Goal: Task Accomplishment & Management: Manage account settings

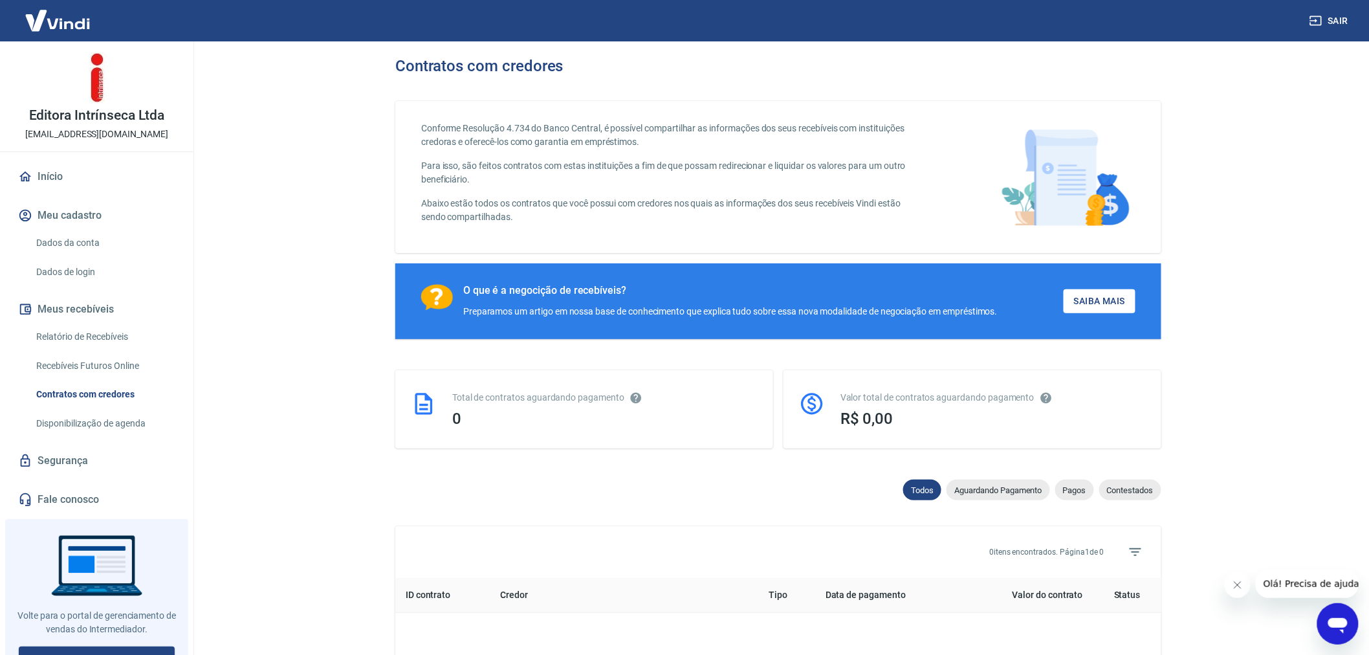
scroll to position [216, 0]
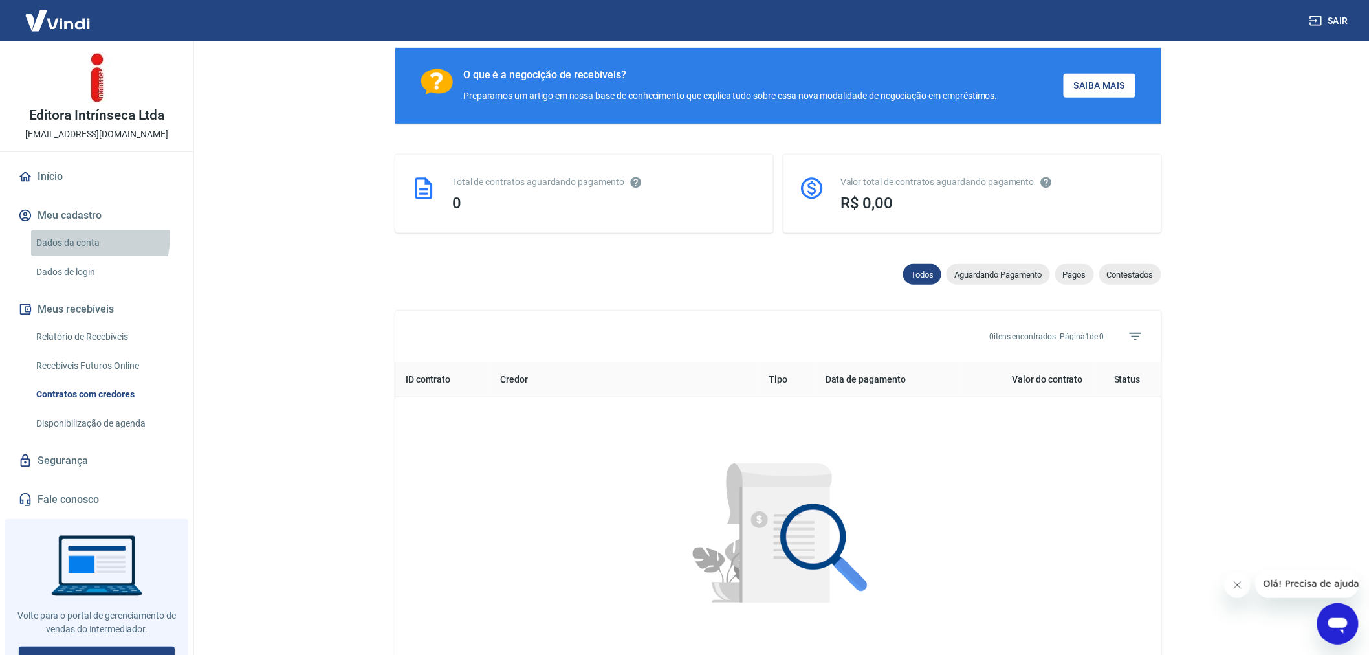
click at [87, 237] on link "Dados da conta" at bounding box center [104, 243] width 147 height 27
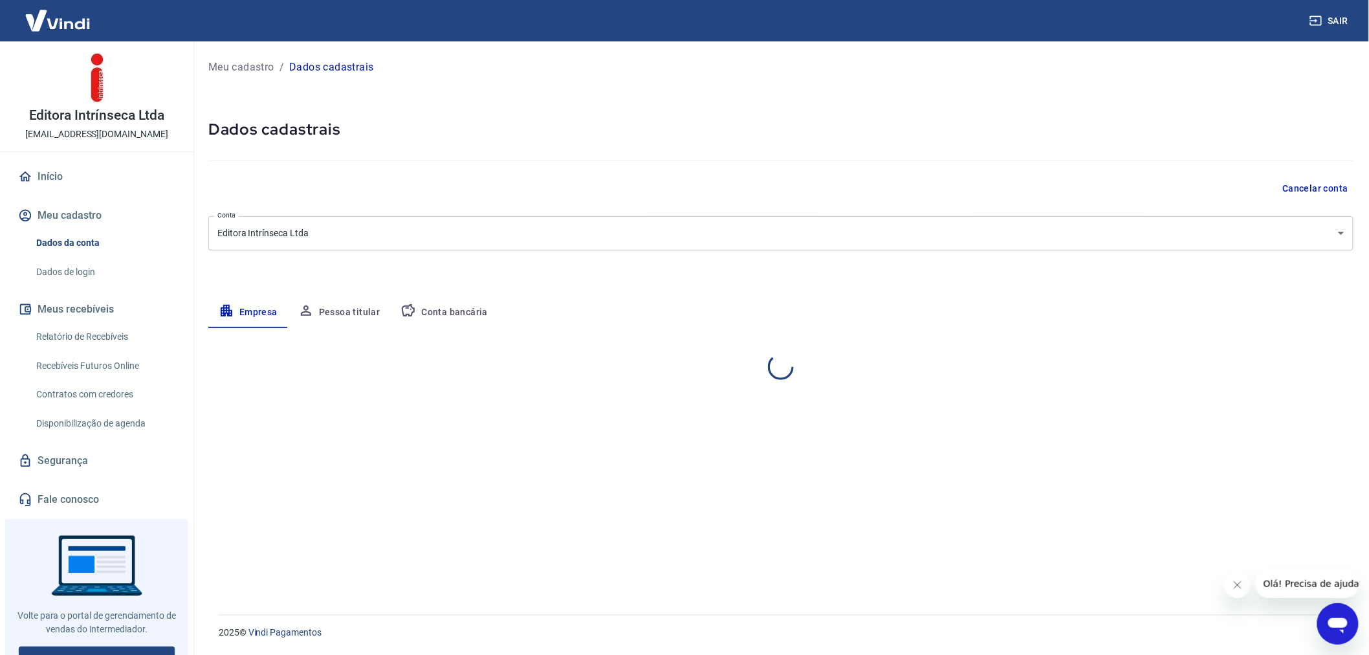
select select "SP"
select select "business"
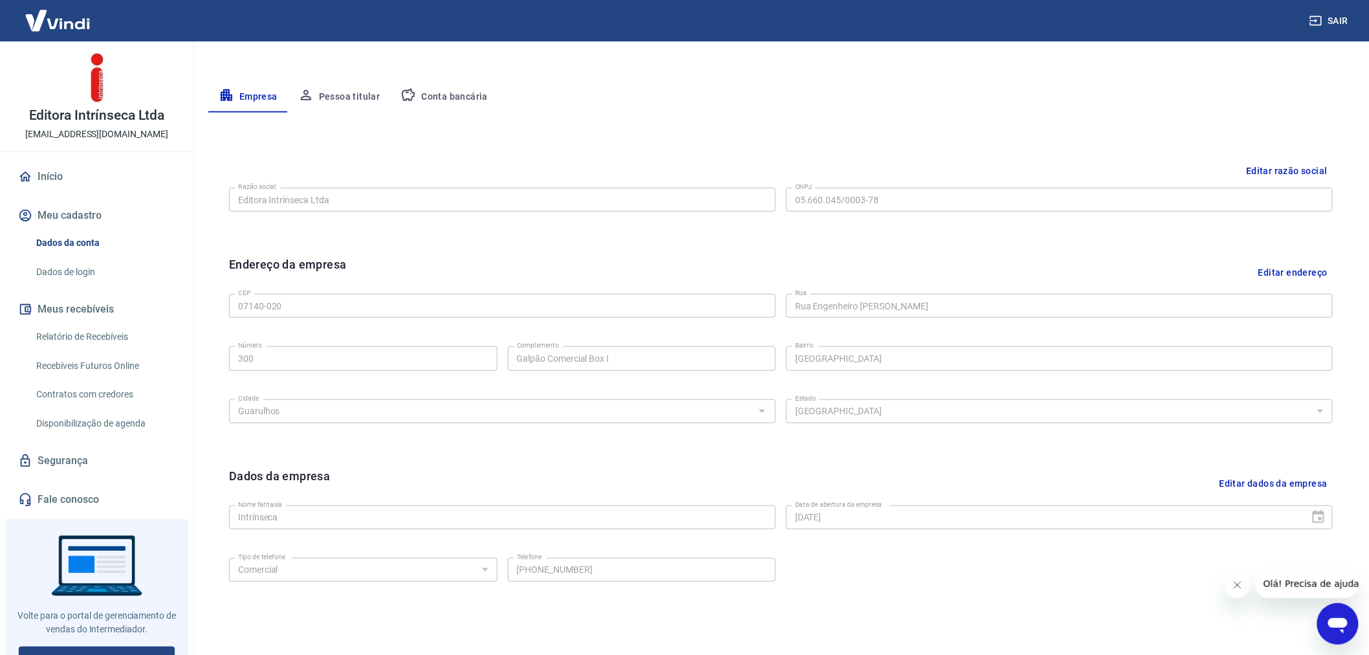
scroll to position [277, 0]
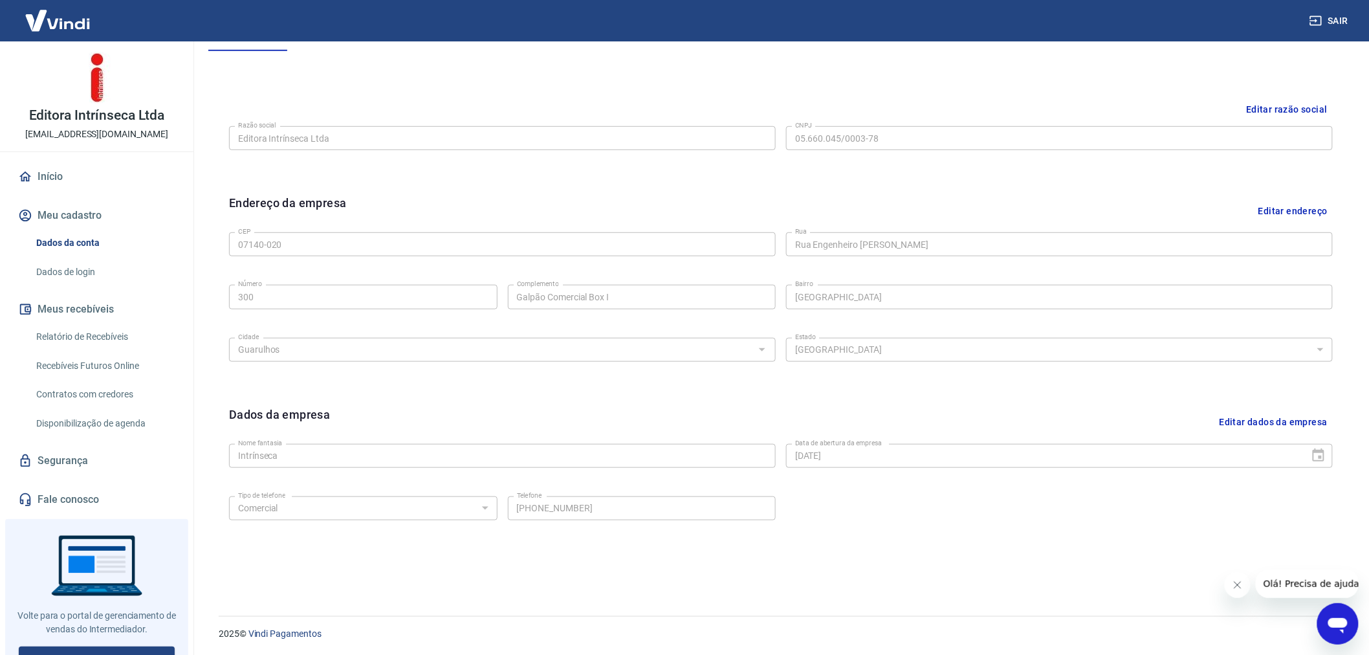
click at [71, 266] on link "Dados de login" at bounding box center [104, 272] width 147 height 27
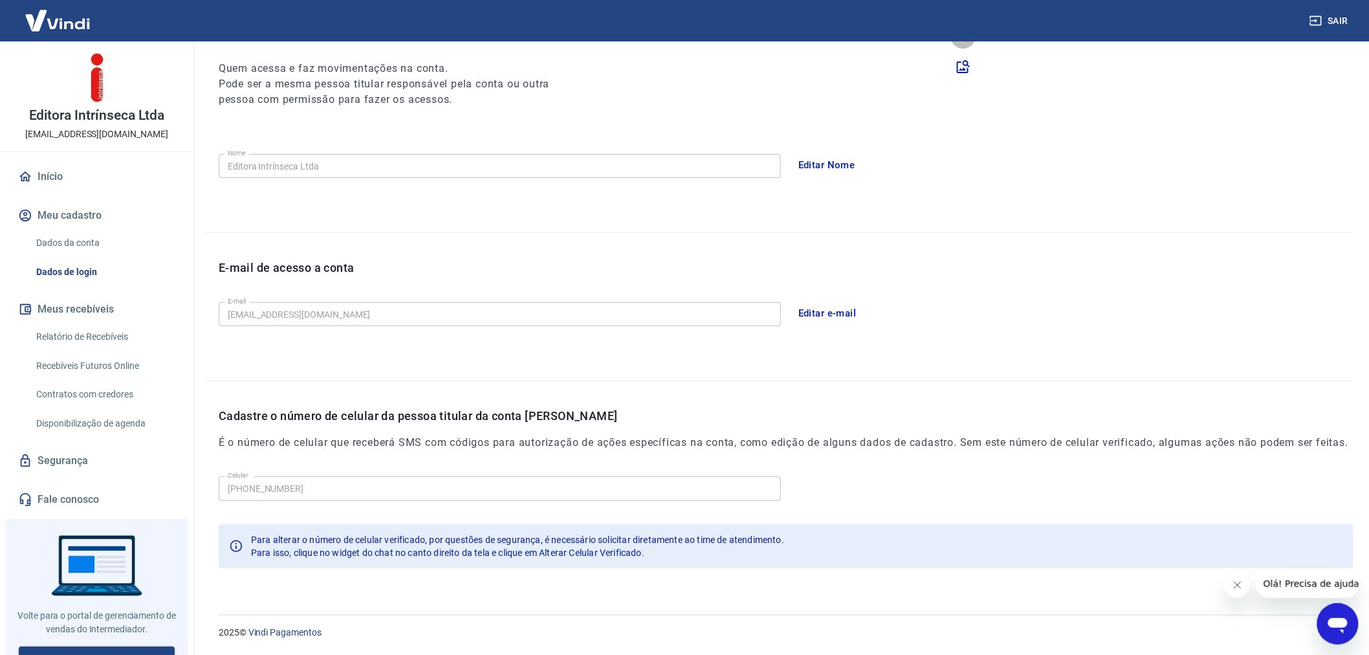
scroll to position [173, 0]
click at [65, 332] on link "Relatório de Recebíveis" at bounding box center [104, 337] width 147 height 27
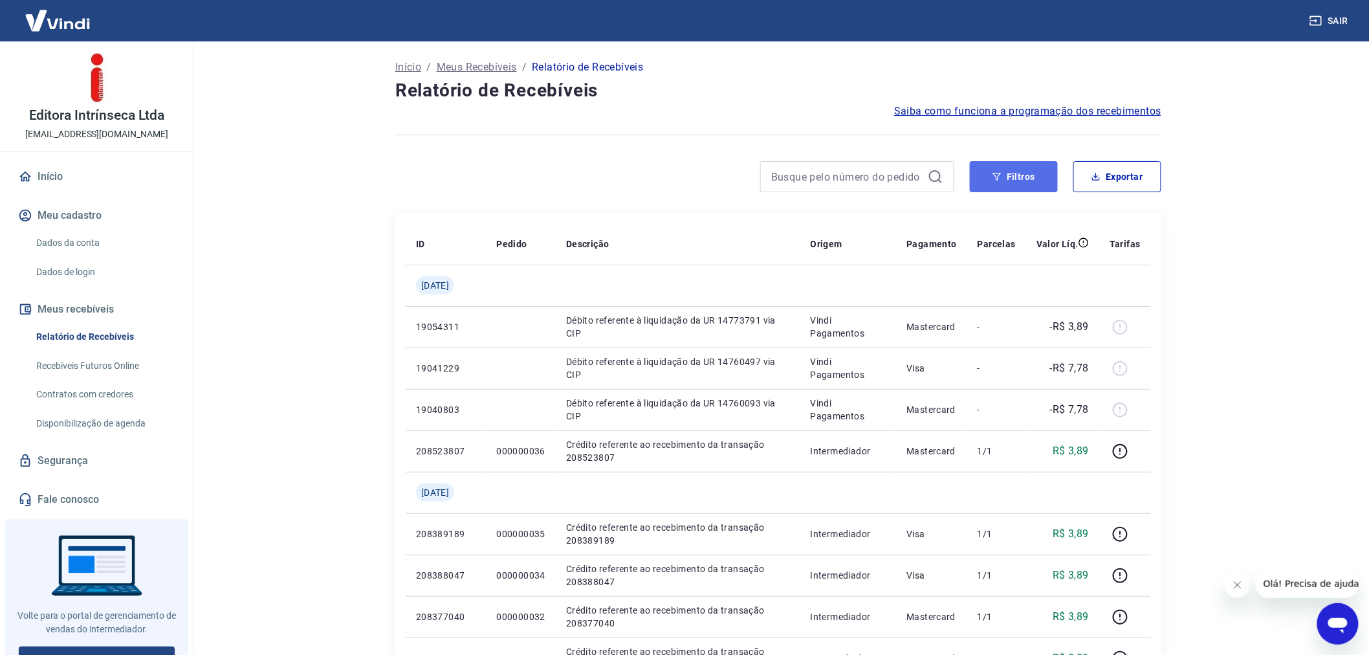
click at [997, 179] on icon "button" at bounding box center [997, 177] width 8 height 8
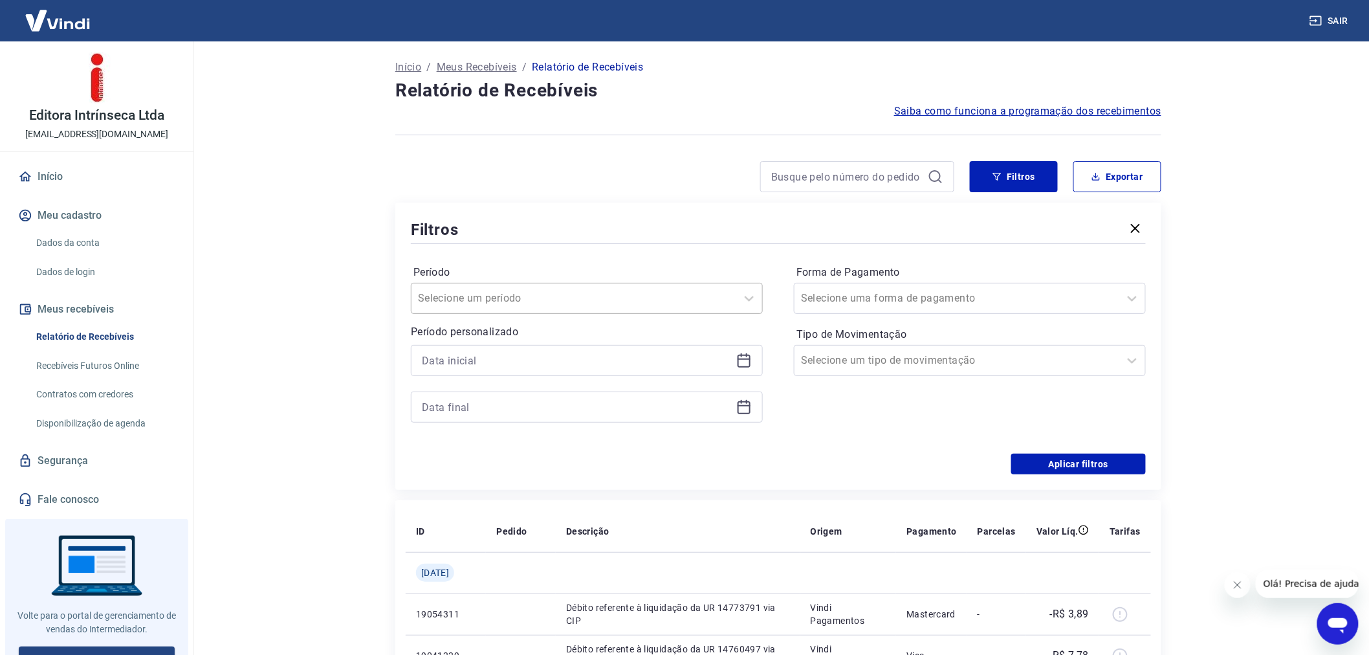
click at [572, 287] on div "Selecione um período" at bounding box center [574, 298] width 325 height 23
click at [483, 494] on div "Últimos 6 meses" at bounding box center [587, 493] width 352 height 26
click at [1111, 178] on button "Exportar" at bounding box center [1118, 176] width 88 height 31
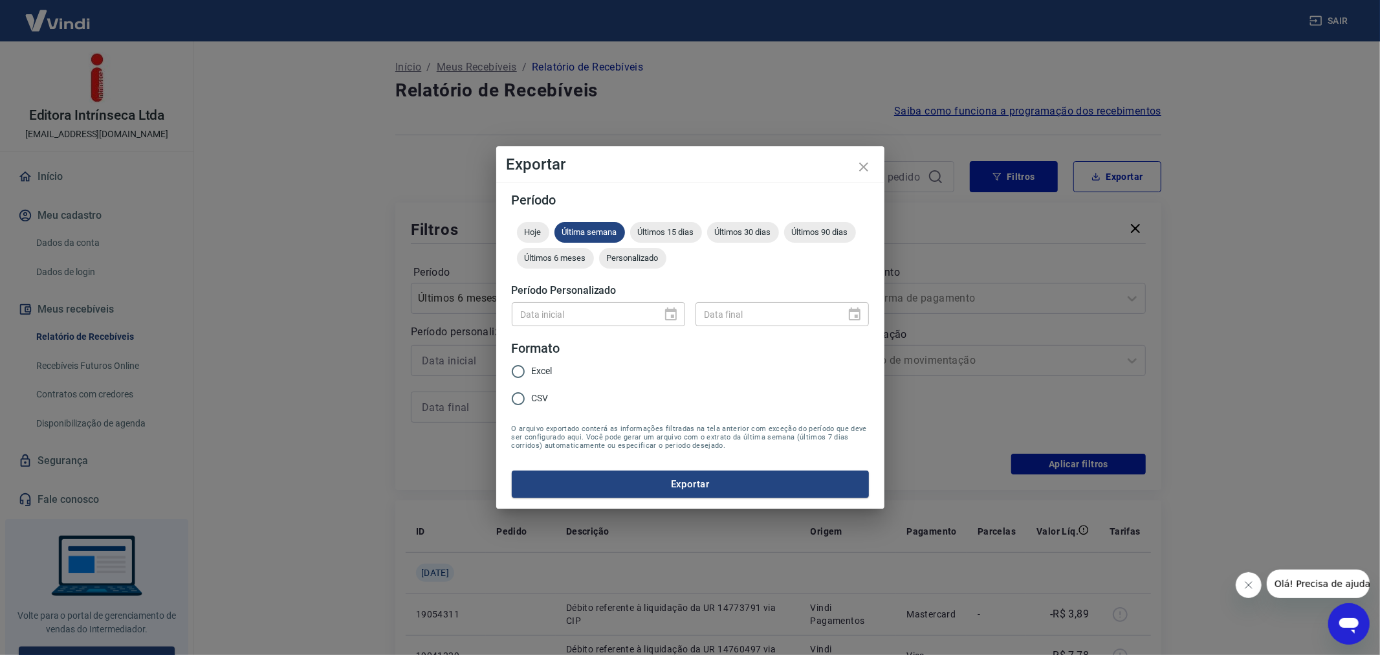
click at [537, 376] on span "Excel" at bounding box center [542, 371] width 21 height 14
click at [532, 376] on input "Excel" at bounding box center [518, 371] width 27 height 27
radio input "true"
click at [573, 256] on span "Últimos 6 meses" at bounding box center [555, 258] width 77 height 10
click at [604, 485] on button "Exportar" at bounding box center [690, 484] width 357 height 27
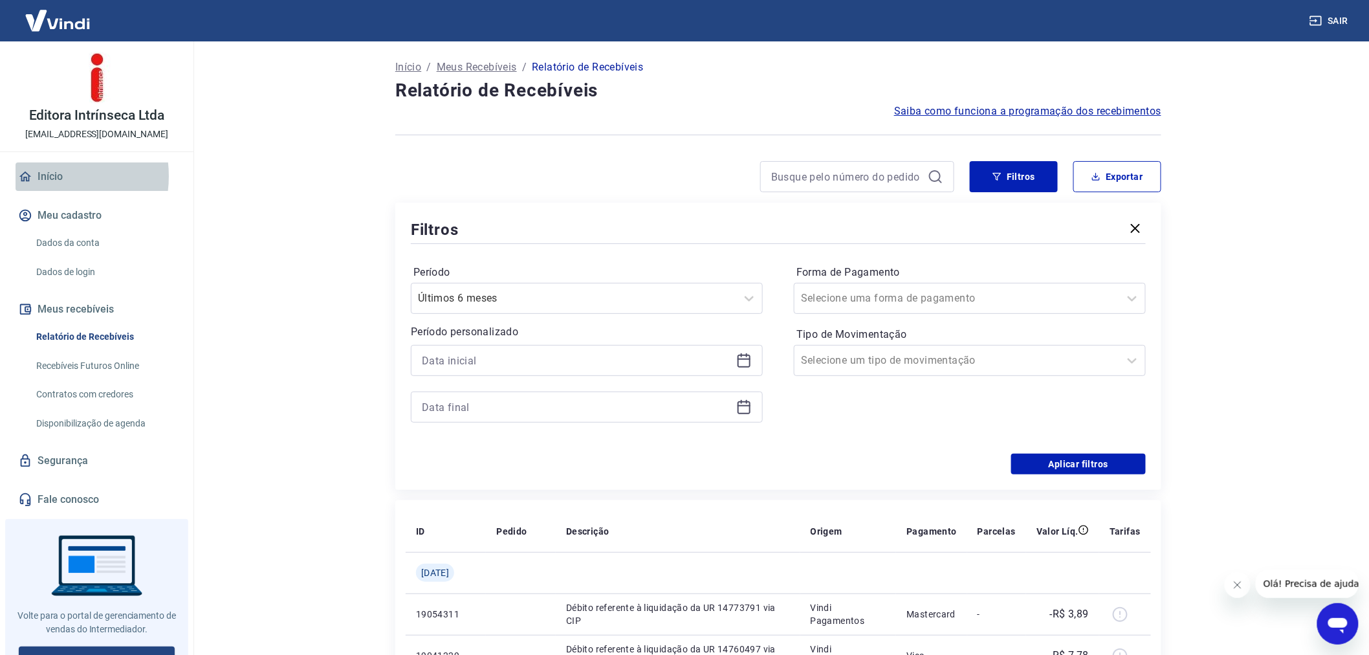
click at [47, 176] on link "Início" at bounding box center [97, 176] width 162 height 28
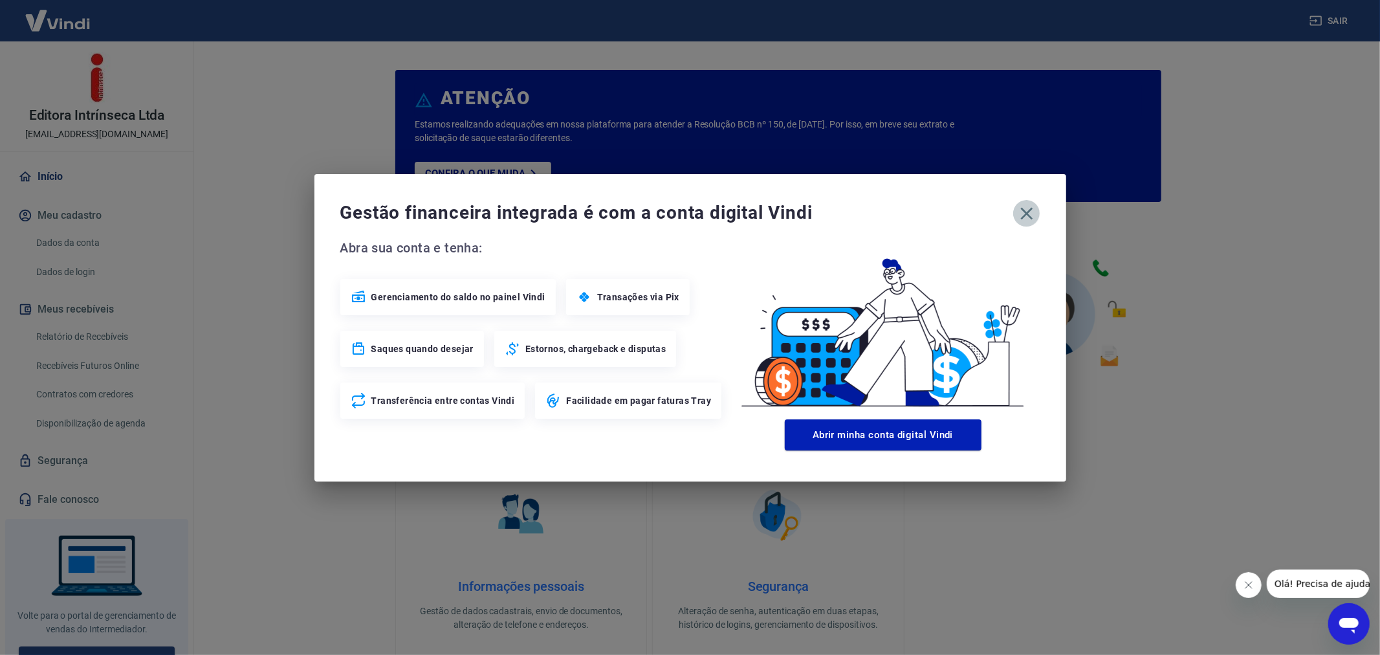
click at [1024, 214] on icon "button" at bounding box center [1027, 213] width 21 height 21
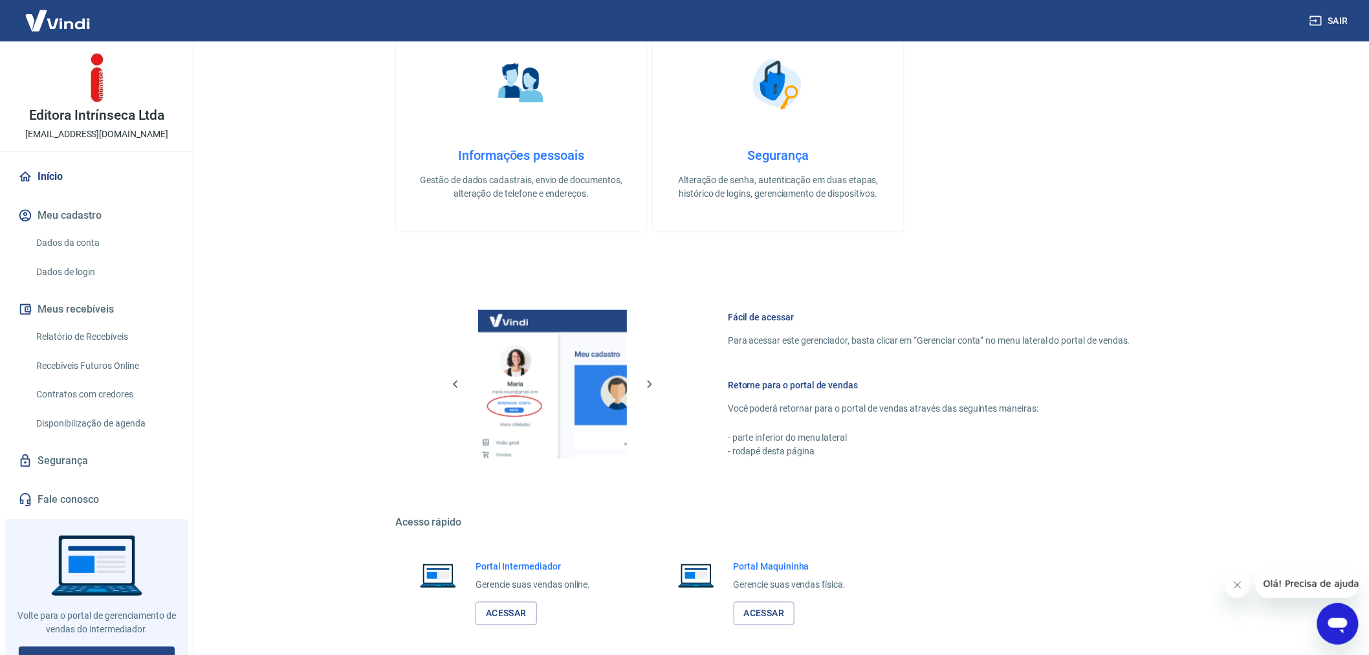
scroll to position [488, 0]
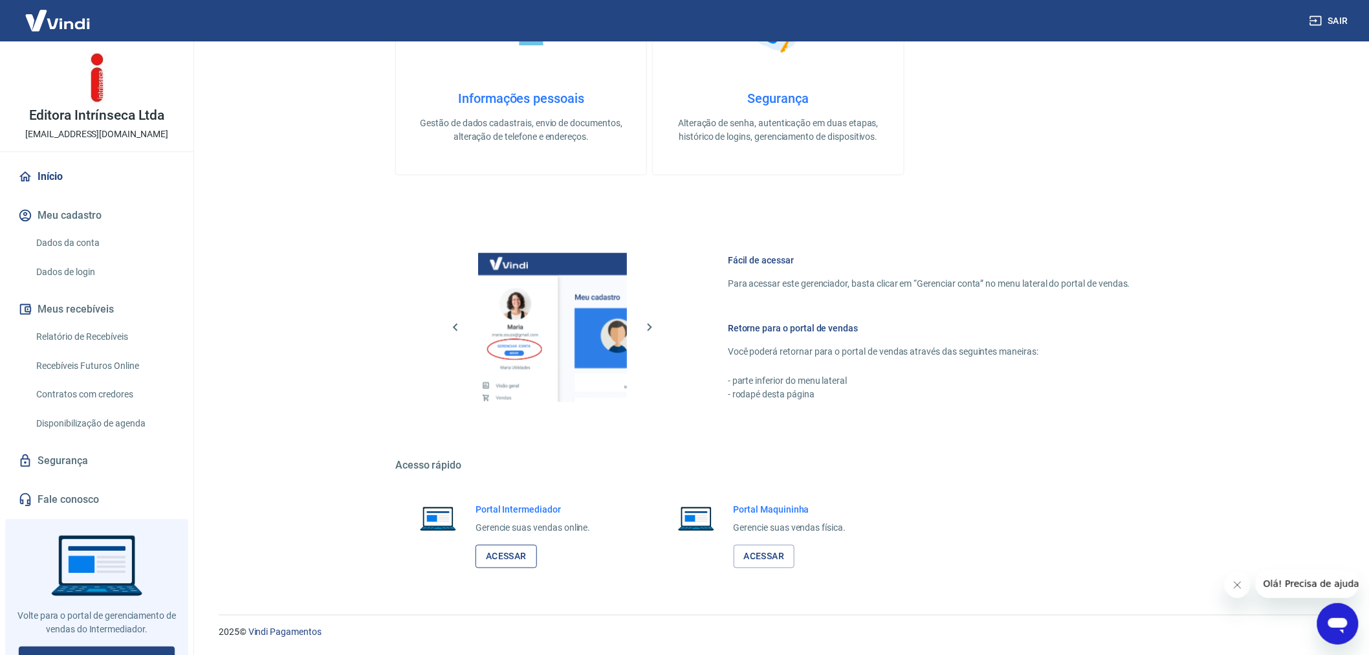
click at [508, 562] on link "Acessar" at bounding box center [506, 557] width 61 height 24
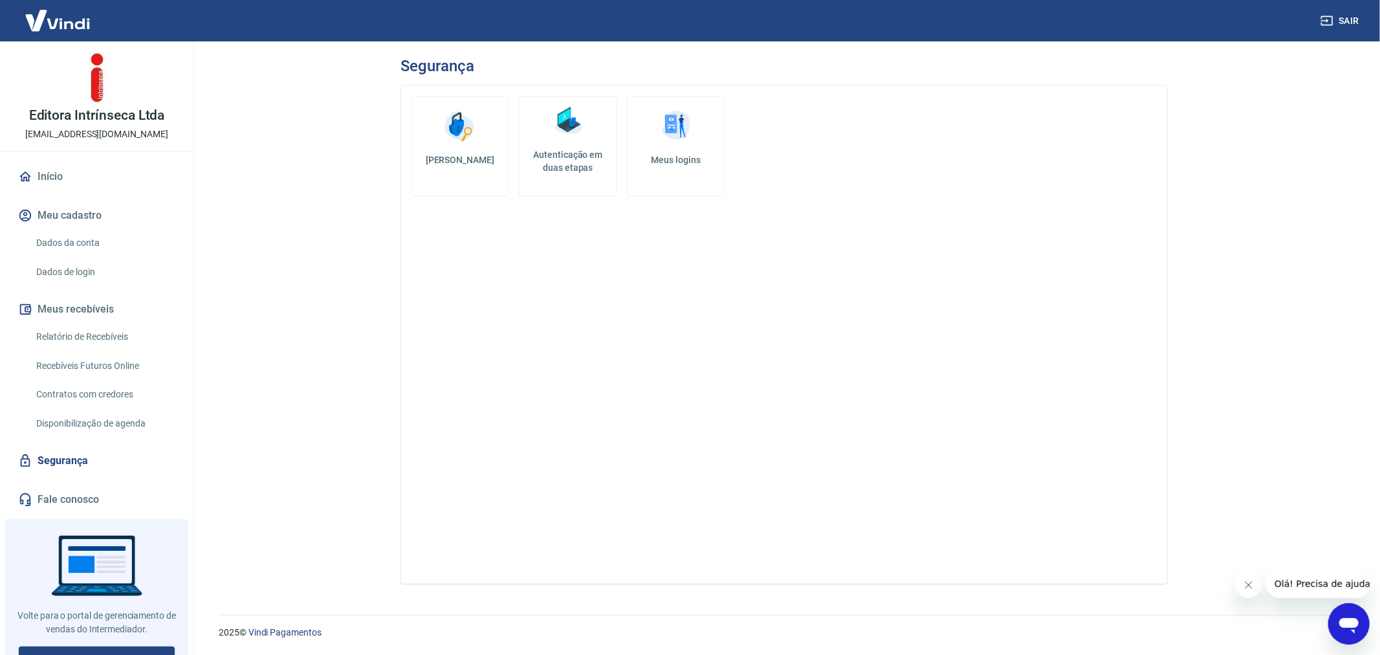
click at [572, 158] on h5 "Autenticação em duas etapas" at bounding box center [568, 161] width 86 height 26
click at [683, 133] on img at bounding box center [676, 126] width 39 height 39
click at [565, 118] on img at bounding box center [568, 121] width 39 height 39
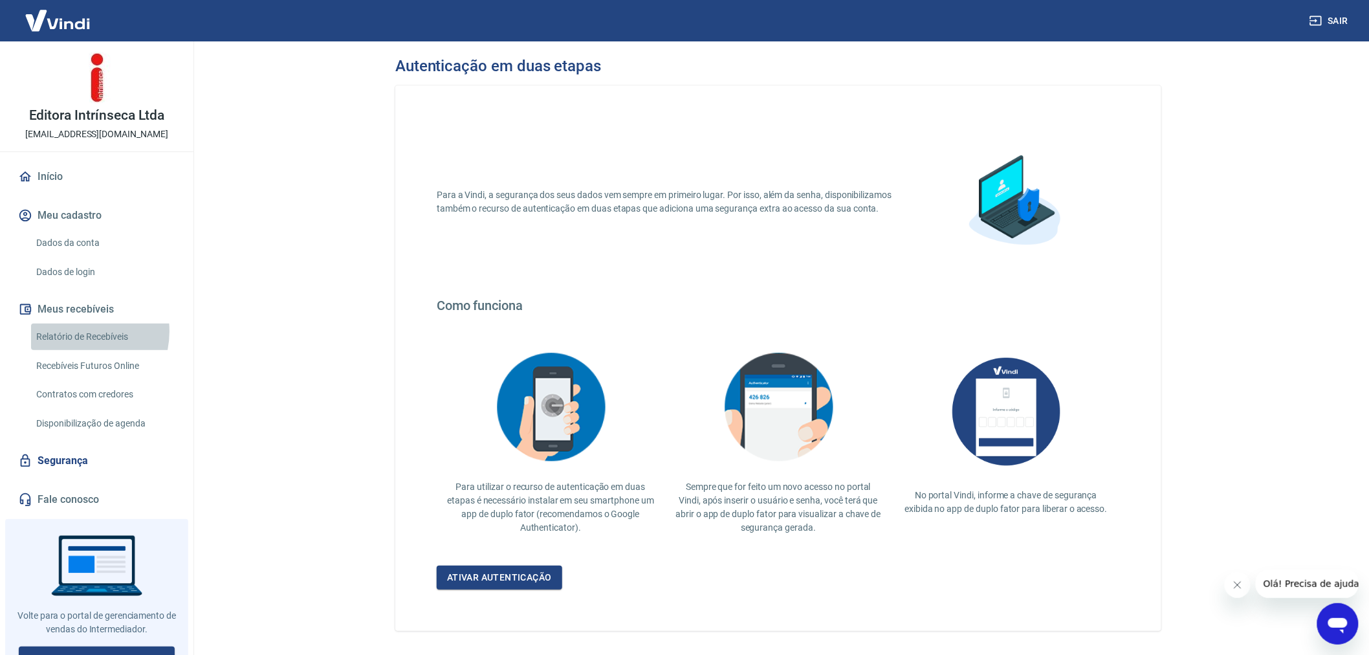
click at [76, 331] on link "Relatório de Recebíveis" at bounding box center [104, 337] width 147 height 27
